Goal: Task Accomplishment & Management: Use online tool/utility

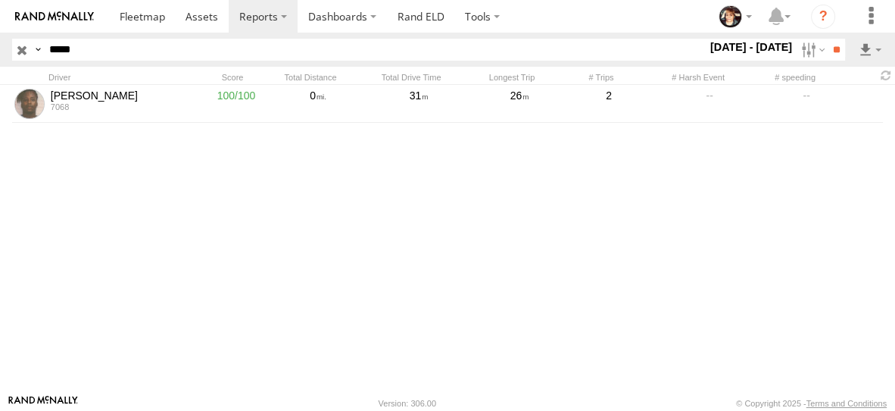
click at [20, 50] on input "button" at bounding box center [22, 50] width 20 height 22
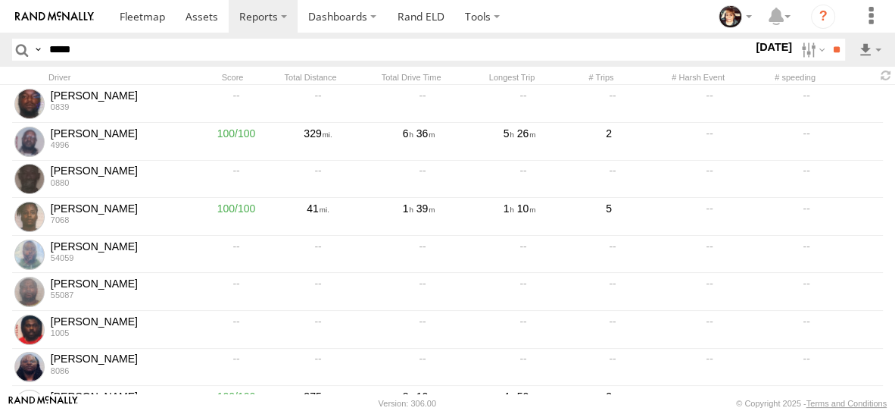
click at [770, 51] on label "29 Aug 25" at bounding box center [774, 47] width 42 height 17
click at [0, 0] on label at bounding box center [0, 0] width 0 height 0
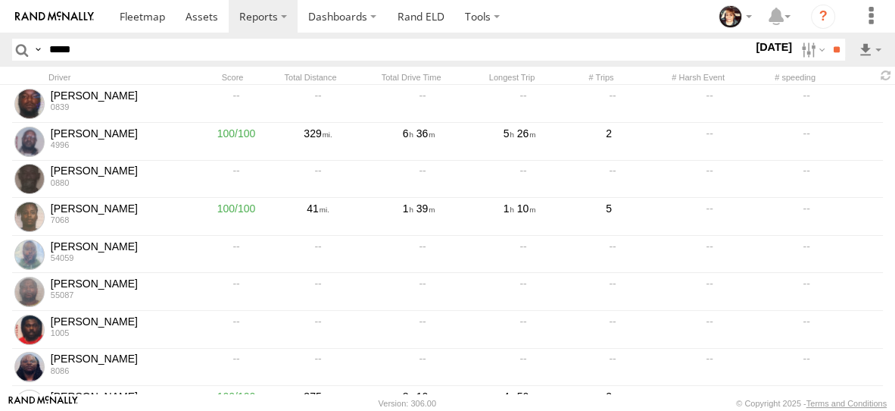
click at [0, 0] on label at bounding box center [0, 0] width 0 height 0
click at [831, 48] on input "**" at bounding box center [836, 50] width 17 height 22
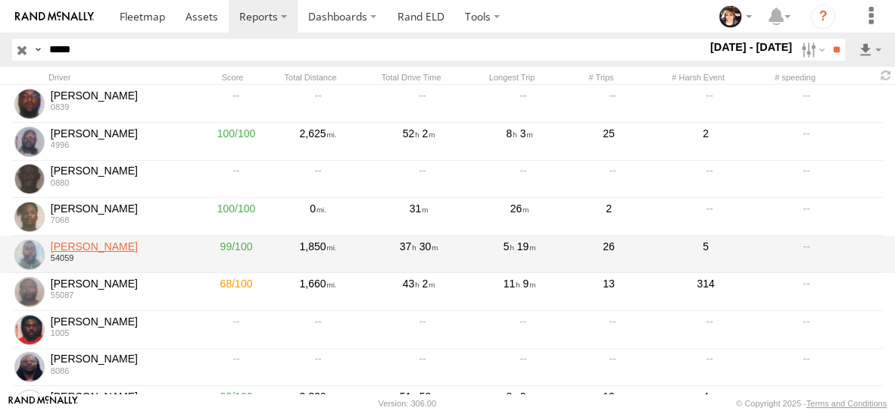
click at [69, 246] on link "Frederick Brayboy" at bounding box center [120, 246] width 139 height 14
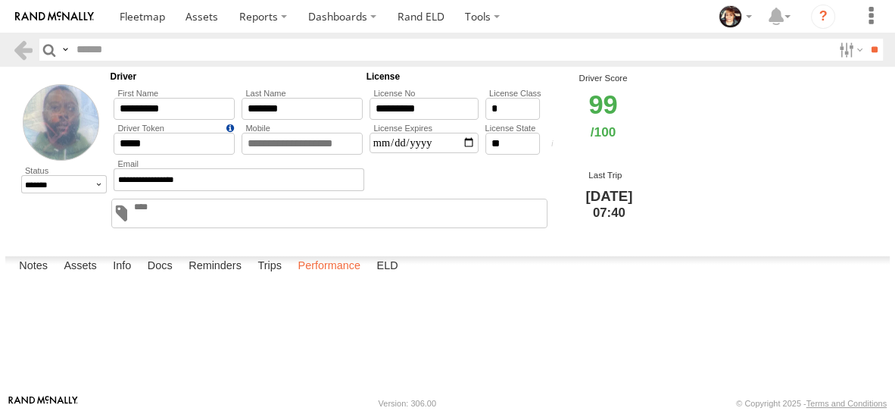
click at [324, 277] on label "Performance" at bounding box center [329, 266] width 78 height 21
click at [0, 0] on link at bounding box center [0, 0] width 0 height 0
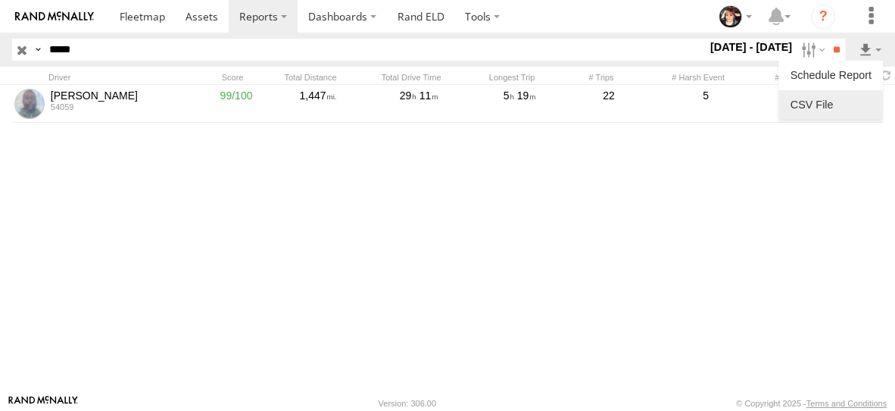
click at [845, 107] on link at bounding box center [831, 104] width 92 height 23
click at [25, 50] on input "button" at bounding box center [22, 50] width 20 height 22
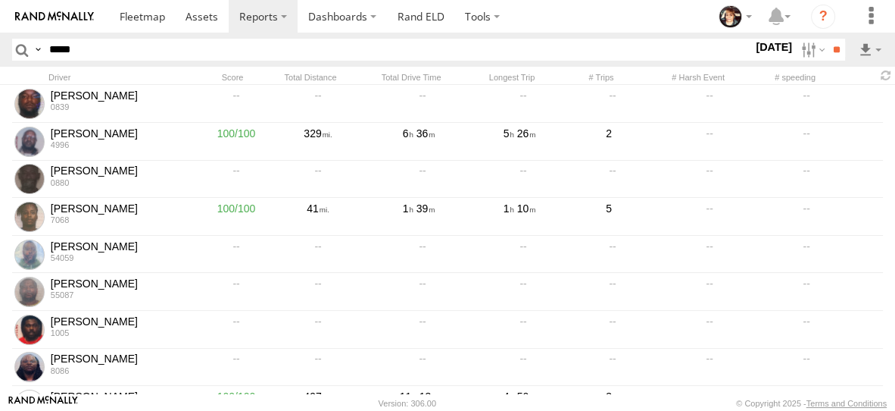
click at [759, 45] on label "29 Aug 25" at bounding box center [774, 47] width 42 height 17
click at [0, 0] on label at bounding box center [0, 0] width 0 height 0
click at [830, 49] on input "**" at bounding box center [836, 50] width 17 height 22
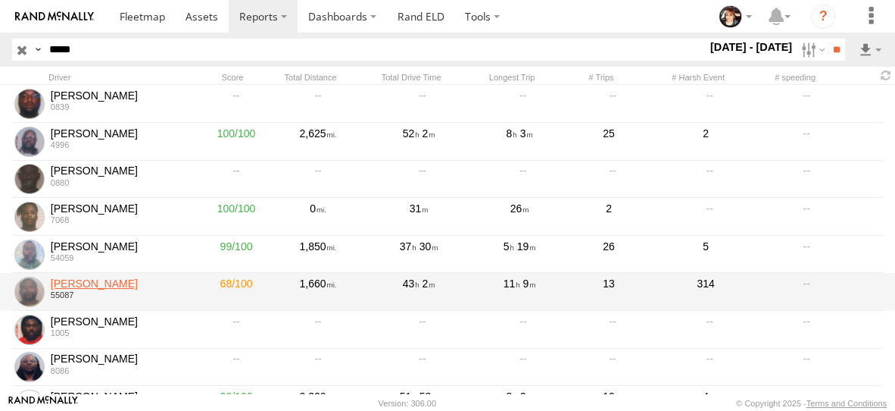
click at [68, 286] on link "Gregory Joyner" at bounding box center [120, 283] width 139 height 14
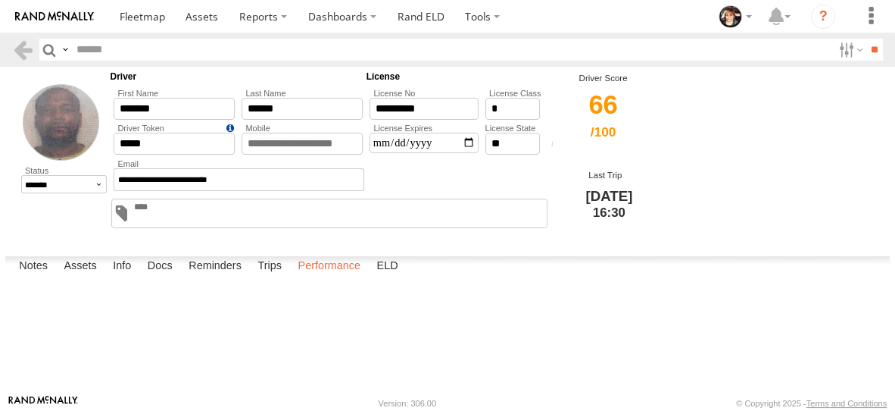
click at [320, 277] on label "Performance" at bounding box center [329, 266] width 78 height 21
click at [0, 0] on link at bounding box center [0, 0] width 0 height 0
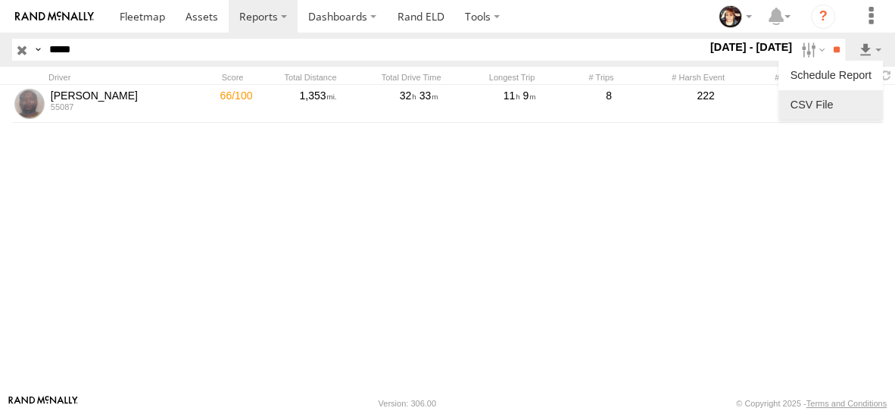
click at [832, 108] on link at bounding box center [831, 104] width 92 height 23
click at [27, 42] on input "button" at bounding box center [22, 50] width 20 height 22
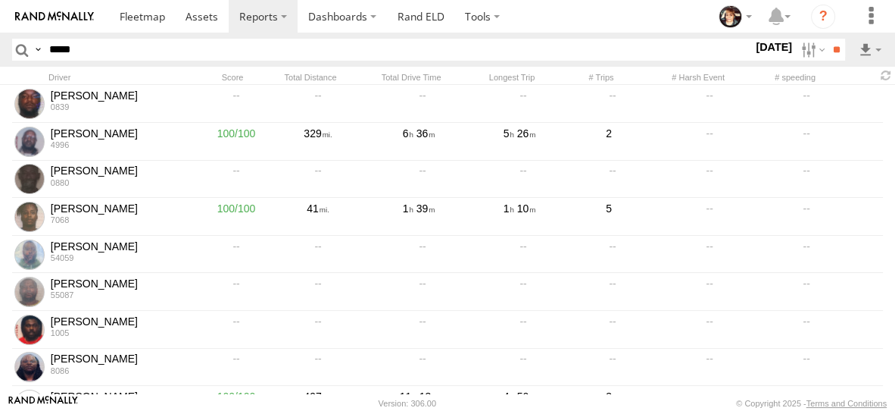
click at [753, 48] on label "[DATE]" at bounding box center [774, 47] width 42 height 17
click at [0, 0] on label at bounding box center [0, 0] width 0 height 0
click at [830, 44] on input "**" at bounding box center [836, 50] width 17 height 22
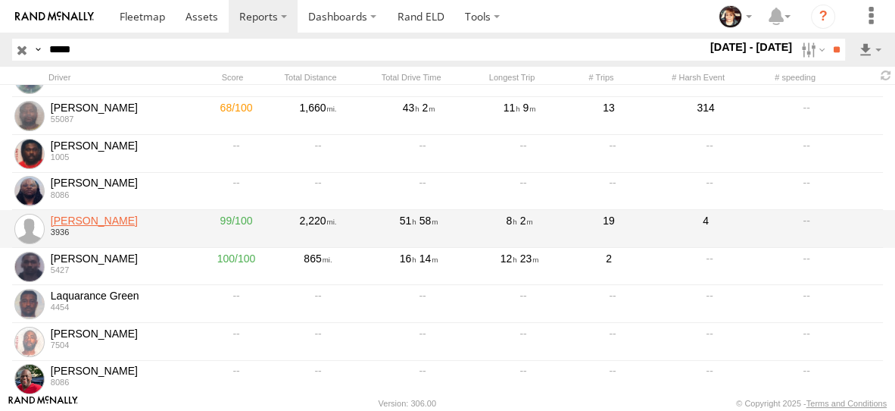
scroll to position [178, 0]
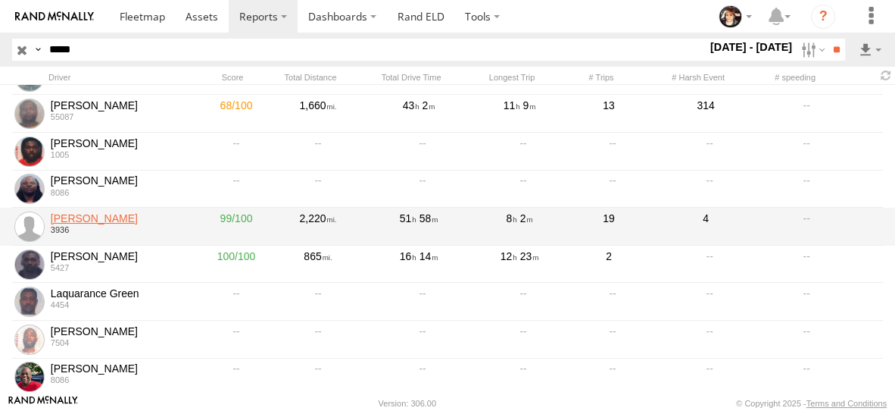
click at [83, 217] on link "[PERSON_NAME]" at bounding box center [120, 218] width 139 height 14
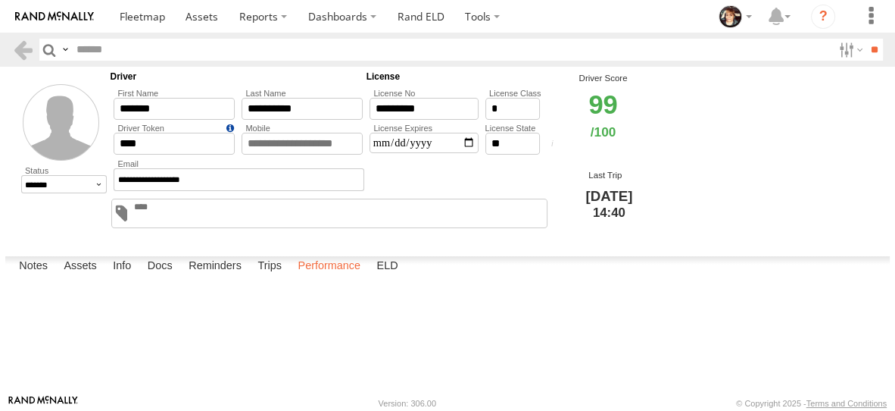
click at [323, 277] on label "Performance" at bounding box center [329, 266] width 78 height 21
click at [0, 0] on link at bounding box center [0, 0] width 0 height 0
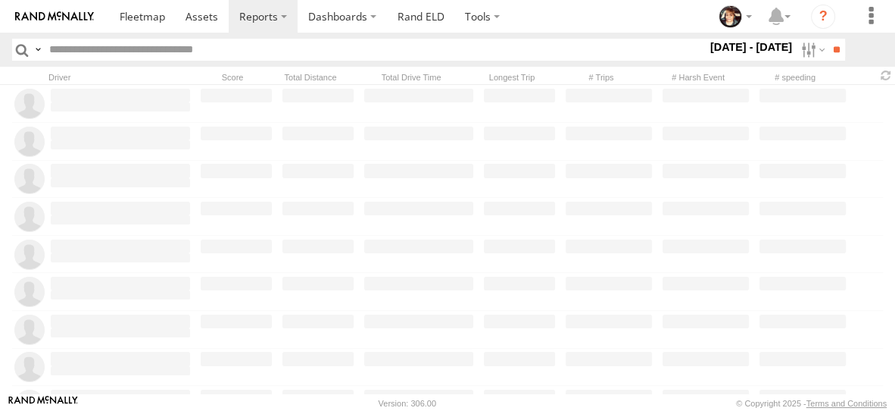
type input "*****"
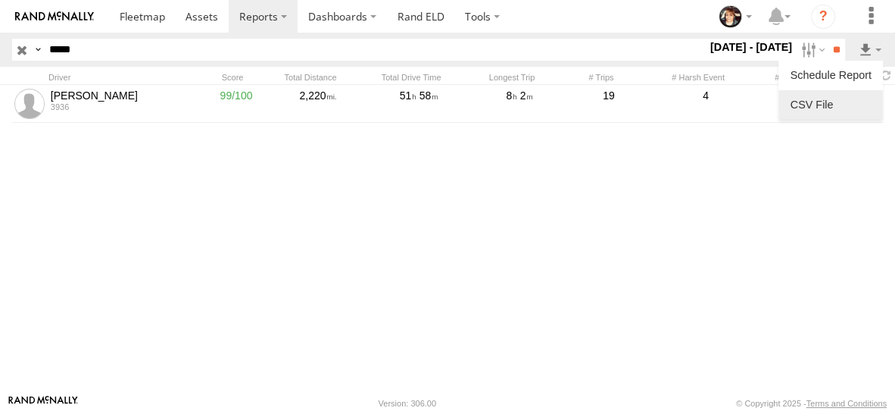
click at [848, 105] on link at bounding box center [831, 104] width 92 height 23
click at [20, 55] on input "button" at bounding box center [22, 50] width 20 height 22
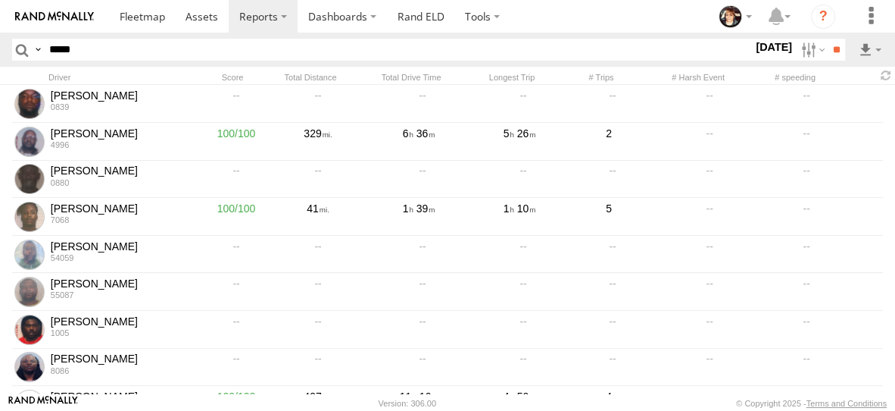
click at [759, 47] on label "[DATE]" at bounding box center [774, 47] width 42 height 17
click at [0, 0] on label at bounding box center [0, 0] width 0 height 0
click at [833, 49] on input "**" at bounding box center [836, 50] width 17 height 22
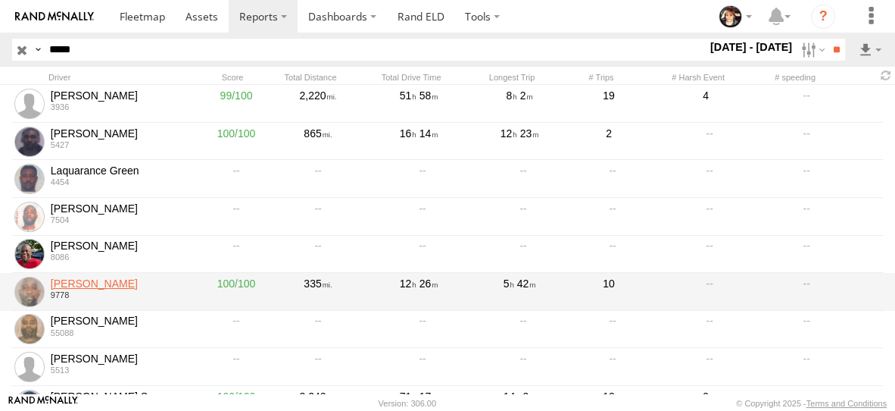
scroll to position [288, 0]
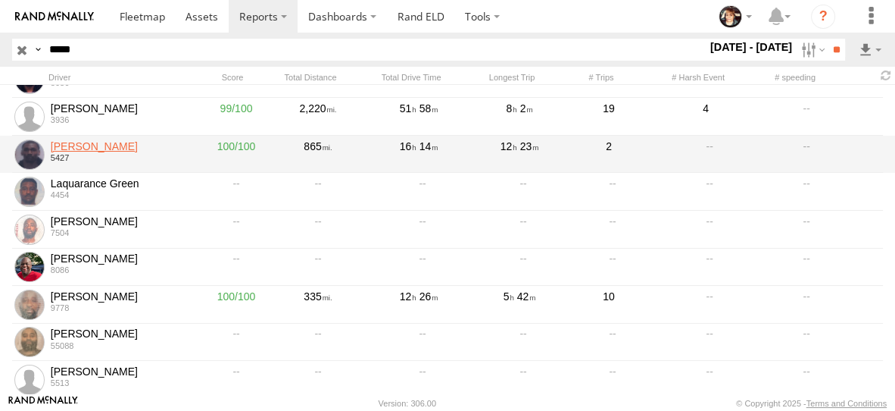
click at [73, 147] on link "[PERSON_NAME]" at bounding box center [120, 146] width 139 height 14
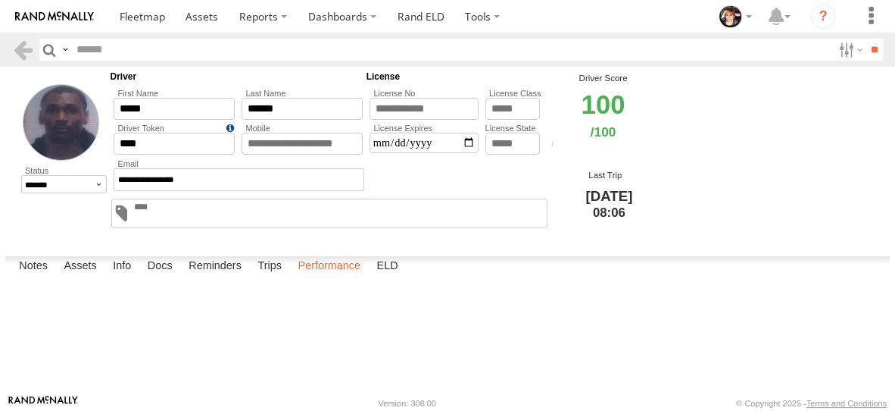
click at [332, 277] on label "Performance" at bounding box center [329, 266] width 78 height 21
click at [0, 0] on link at bounding box center [0, 0] width 0 height 0
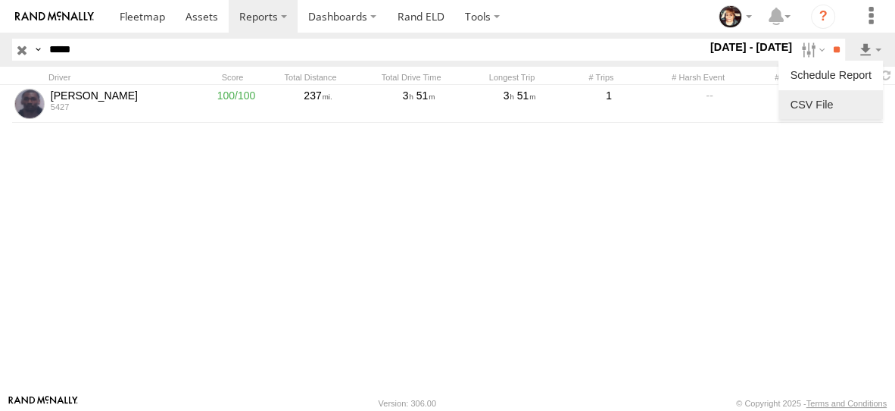
click at [836, 111] on link at bounding box center [831, 104] width 92 height 23
click at [20, 49] on input "button" at bounding box center [22, 50] width 20 height 22
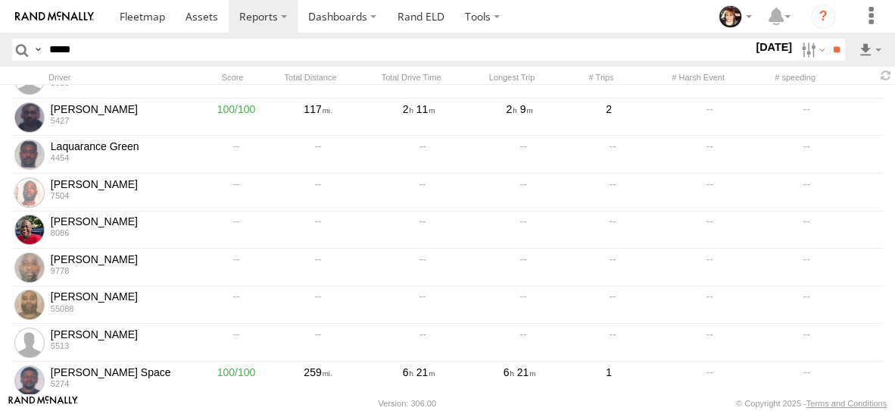
scroll to position [329, 0]
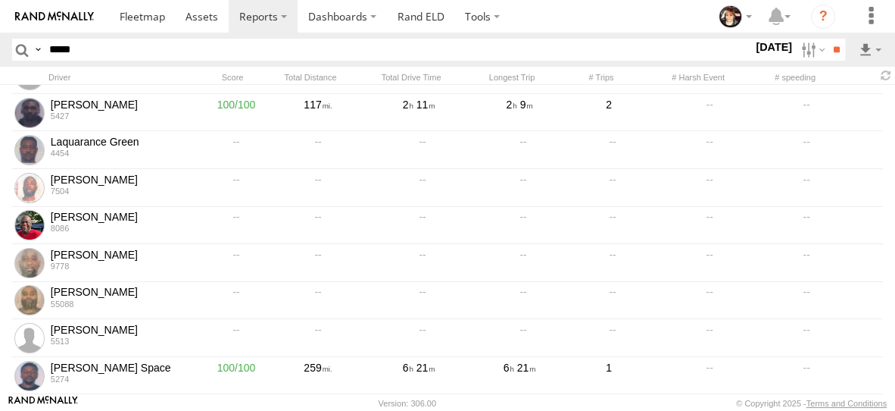
click at [757, 48] on label "29 Aug 25" at bounding box center [774, 47] width 42 height 17
click at [0, 0] on label at bounding box center [0, 0] width 0 height 0
click at [840, 55] on input "**" at bounding box center [836, 50] width 17 height 22
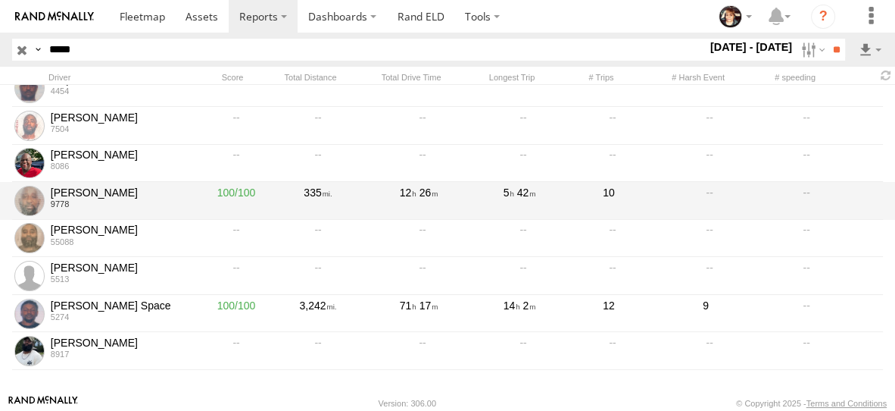
scroll to position [395, 0]
click at [95, 187] on link "[PERSON_NAME]" at bounding box center [120, 193] width 139 height 14
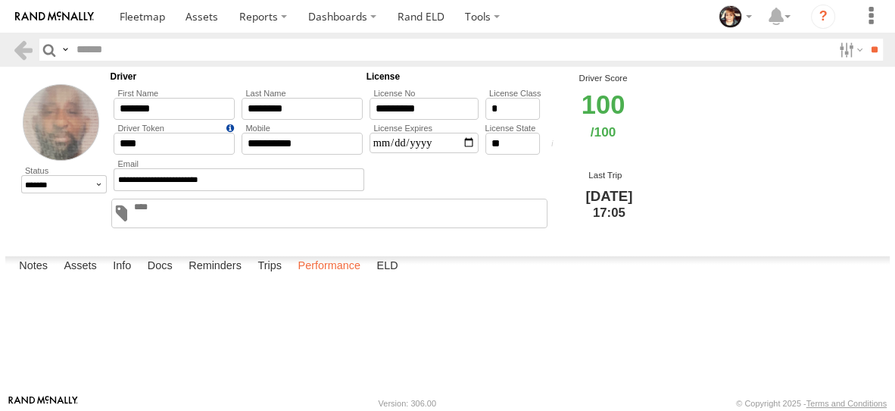
click at [335, 277] on label "Performance" at bounding box center [329, 266] width 78 height 21
click at [0, 0] on link at bounding box center [0, 0] width 0 height 0
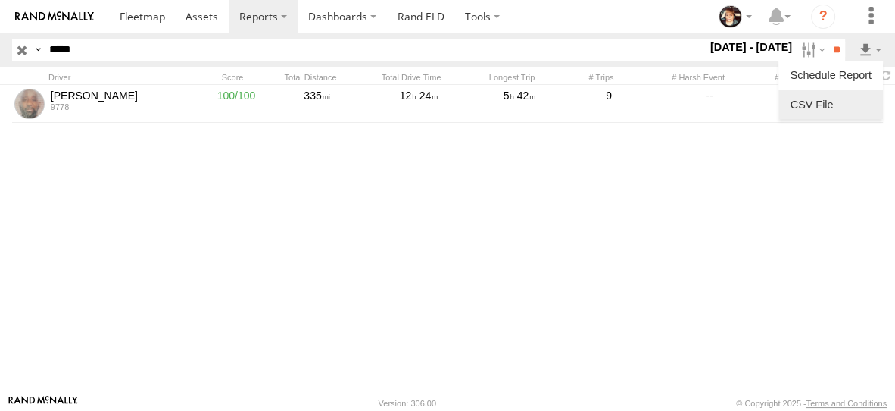
click at [826, 111] on link at bounding box center [831, 104] width 92 height 23
click at [20, 52] on input "button" at bounding box center [22, 50] width 20 height 22
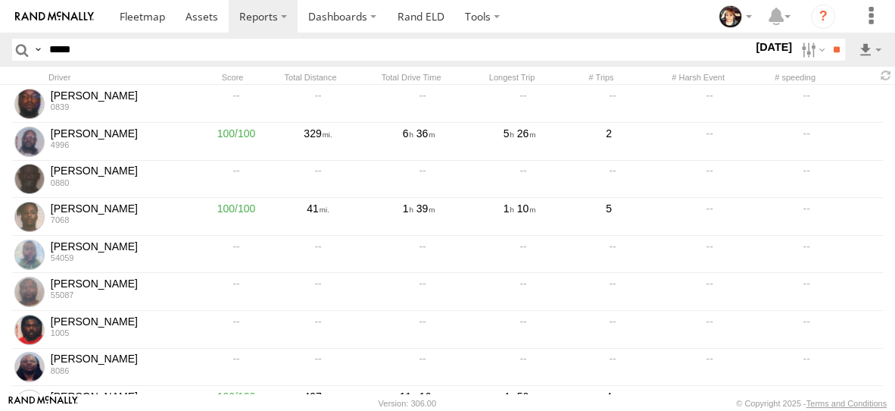
click at [759, 52] on label "29 Aug 25" at bounding box center [774, 47] width 42 height 17
click at [0, 0] on label at bounding box center [0, 0] width 0 height 0
click at [829, 52] on input "**" at bounding box center [836, 50] width 17 height 22
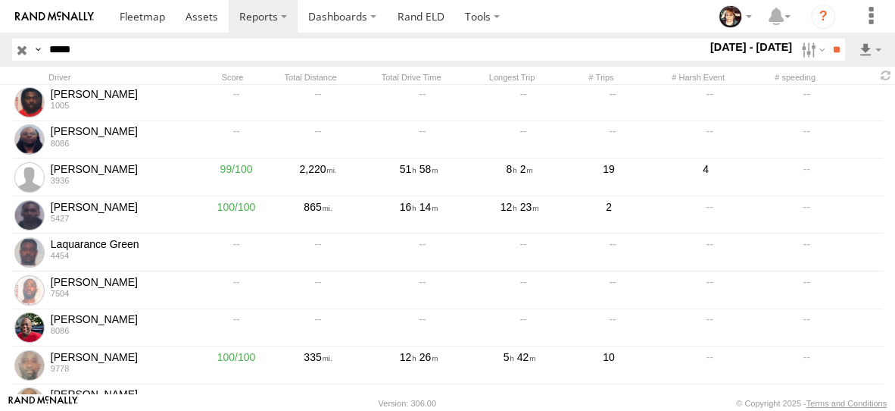
scroll to position [395, 0]
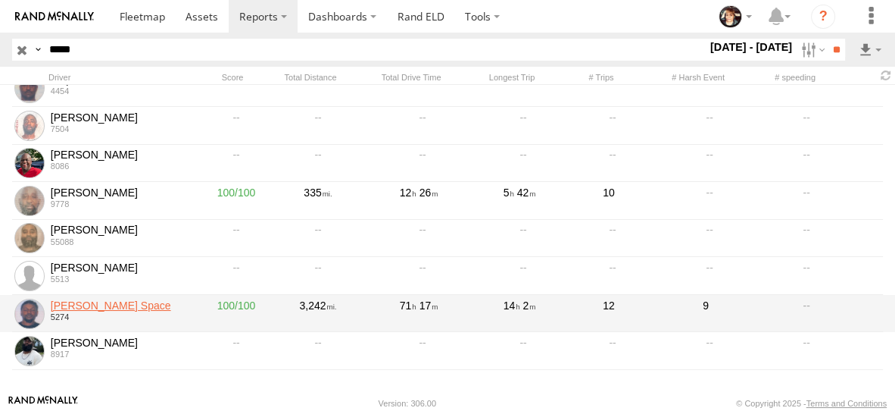
click at [89, 298] on link "[PERSON_NAME] Space" at bounding box center [120, 305] width 139 height 14
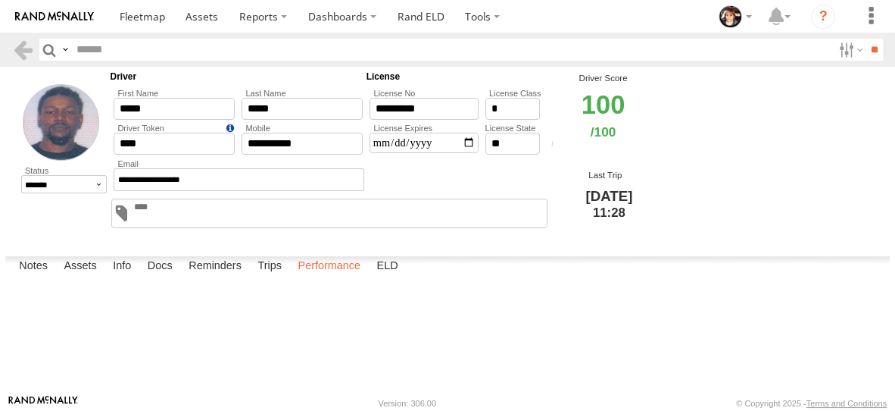
click at [342, 277] on label "Performance" at bounding box center [329, 266] width 78 height 21
click at [0, 0] on link at bounding box center [0, 0] width 0 height 0
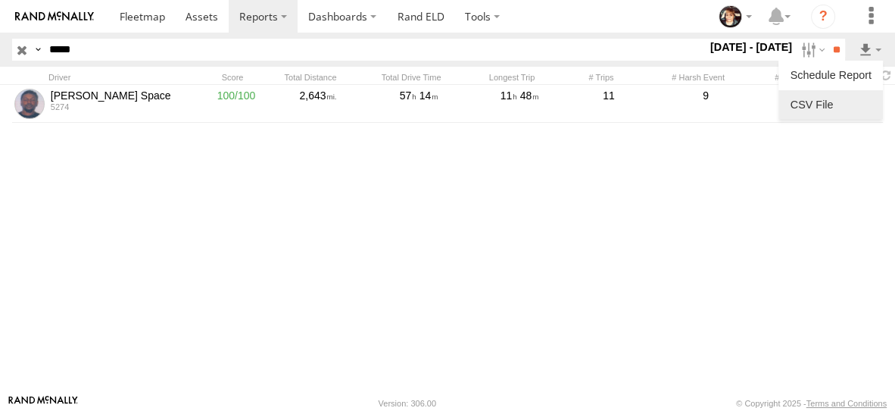
click at [820, 109] on link at bounding box center [831, 104] width 92 height 23
click at [24, 53] on input "button" at bounding box center [22, 50] width 20 height 22
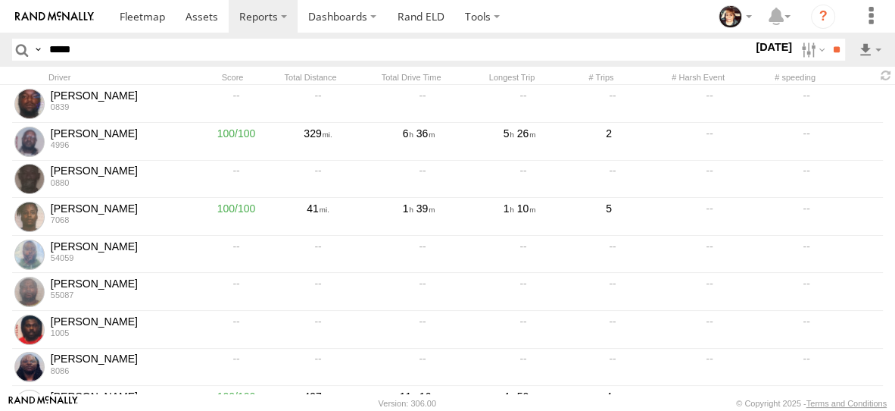
click at [894, 55] on header "Search Query Email Phone Driver ID Driver Token Driver First Name Driver Last N…" at bounding box center [447, 50] width 895 height 34
